Goal: Navigation & Orientation: Find specific page/section

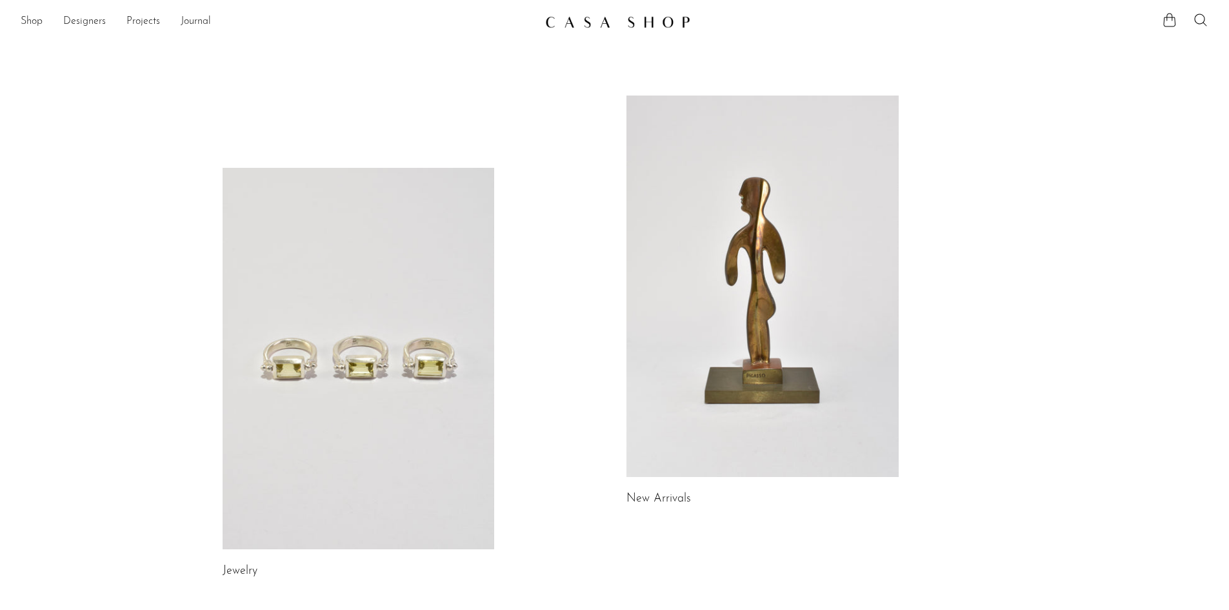
click at [770, 261] on link at bounding box center [762, 285] width 272 height 381
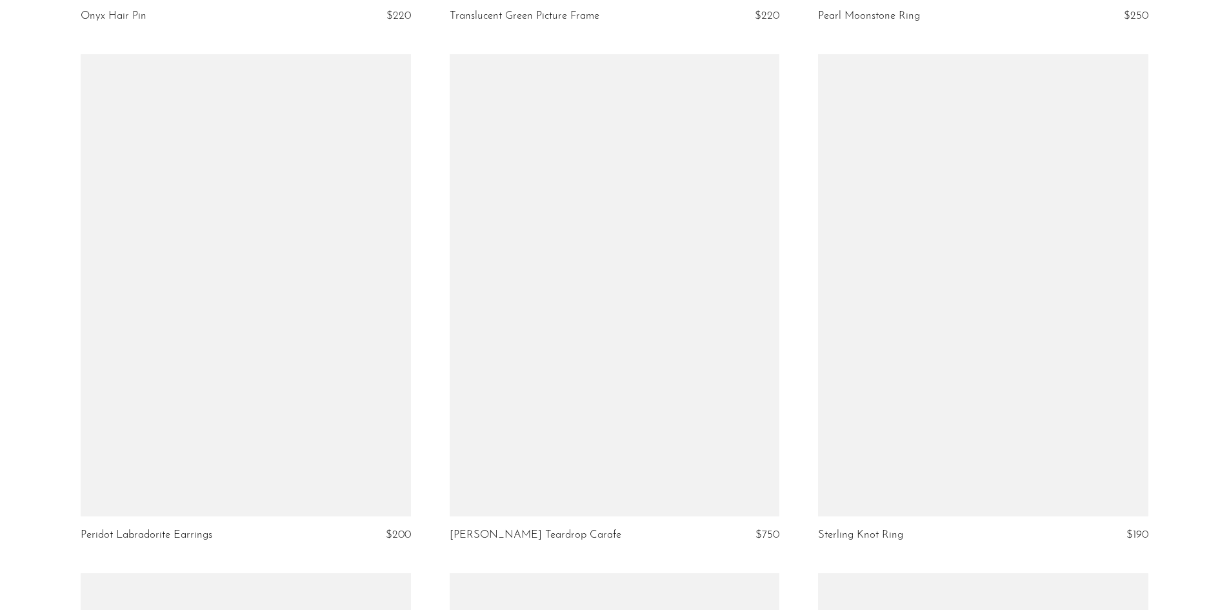
scroll to position [4775, 0]
